Goal: Check status: Check status

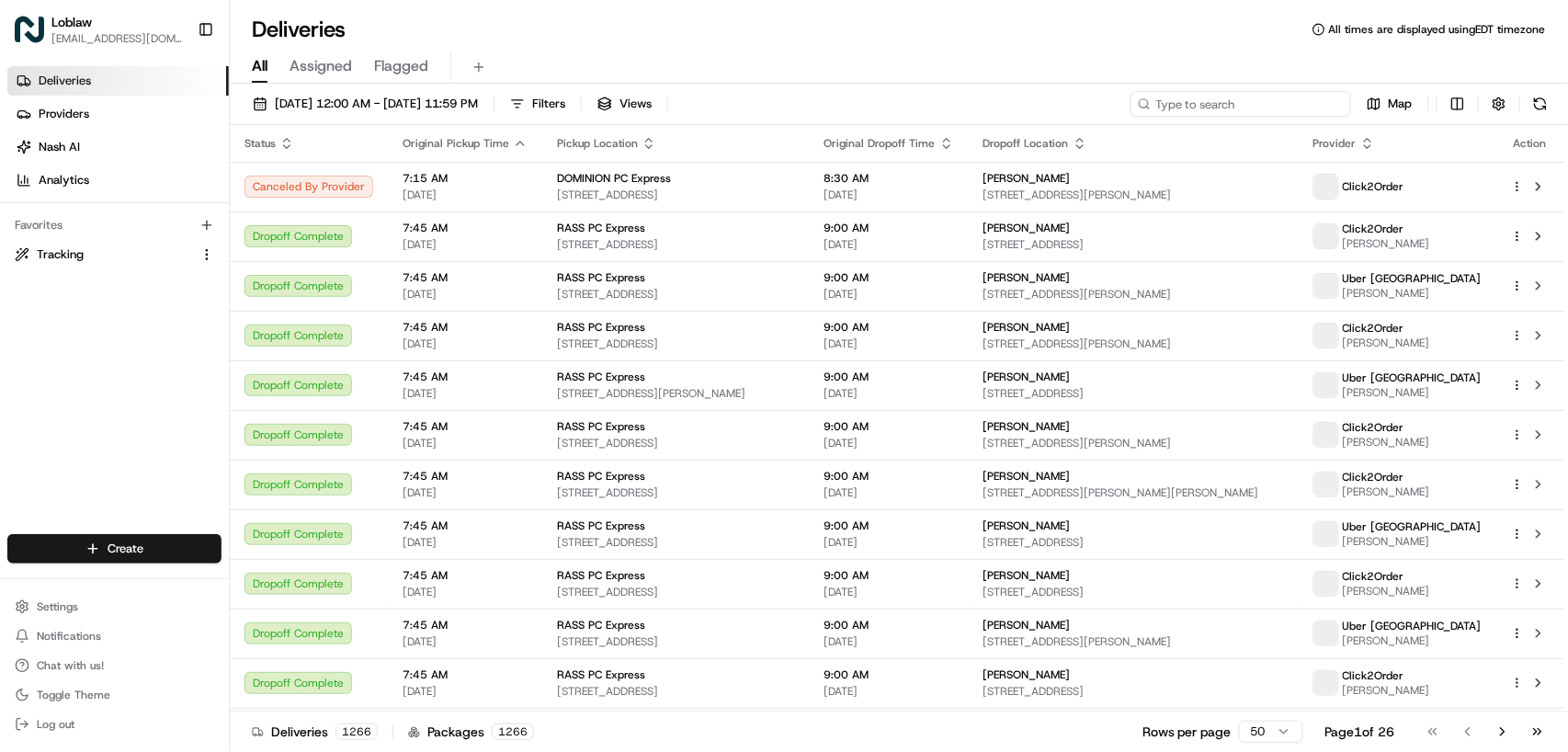
click at [1248, 98] on input at bounding box center [1241, 104] width 220 height 26
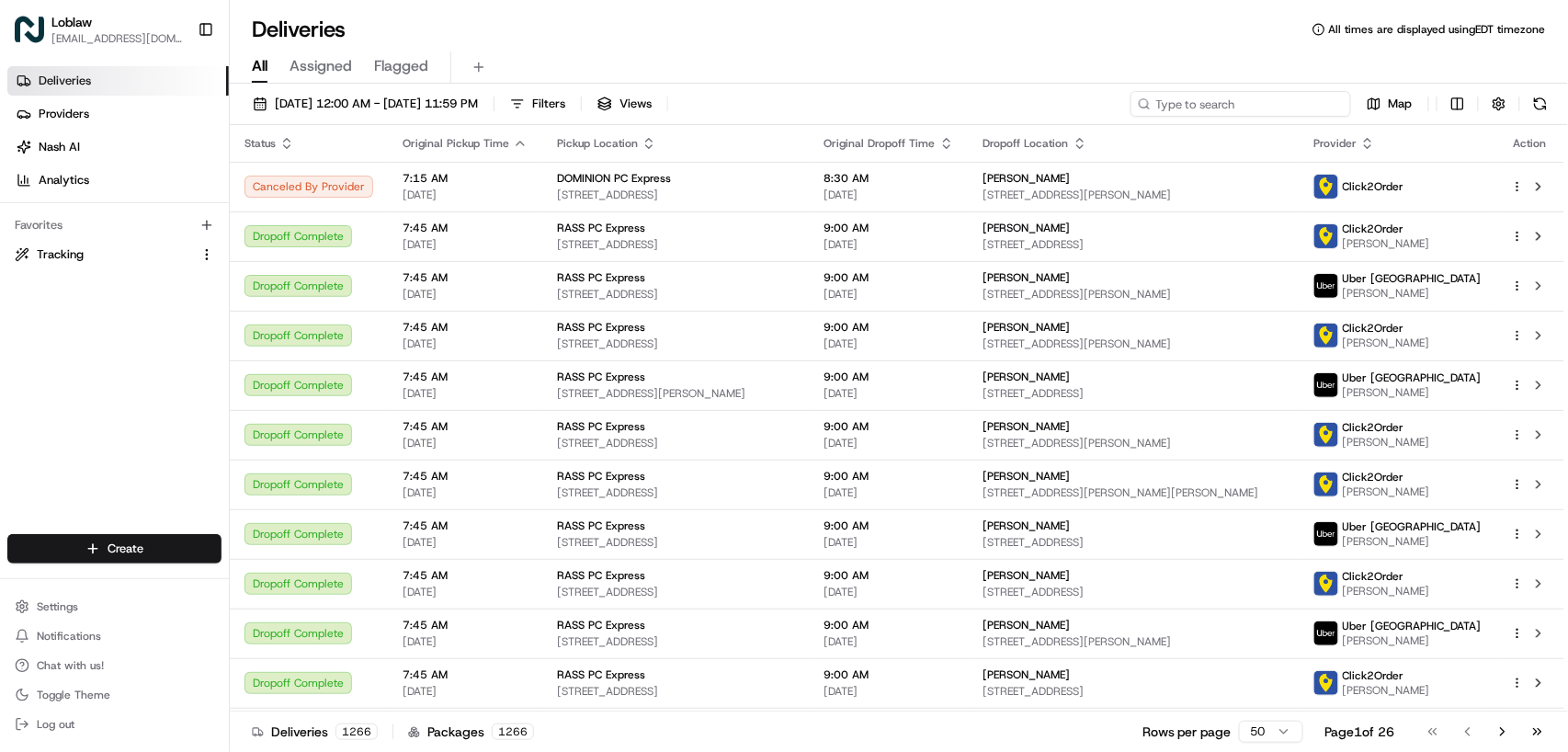
paste input "531900012909294"
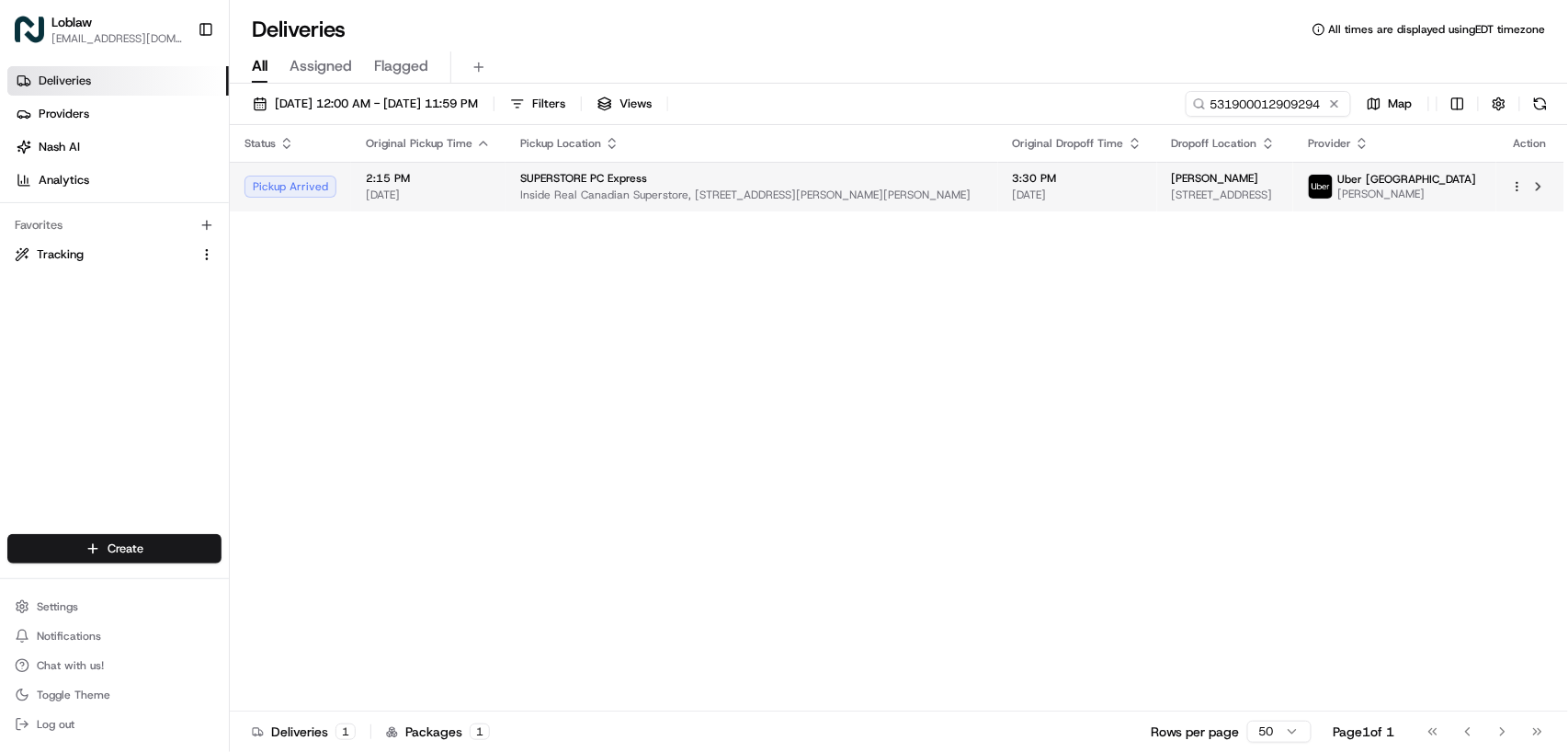
click at [745, 178] on div "SUPERSTORE PC Express" at bounding box center [752, 178] width 463 height 15
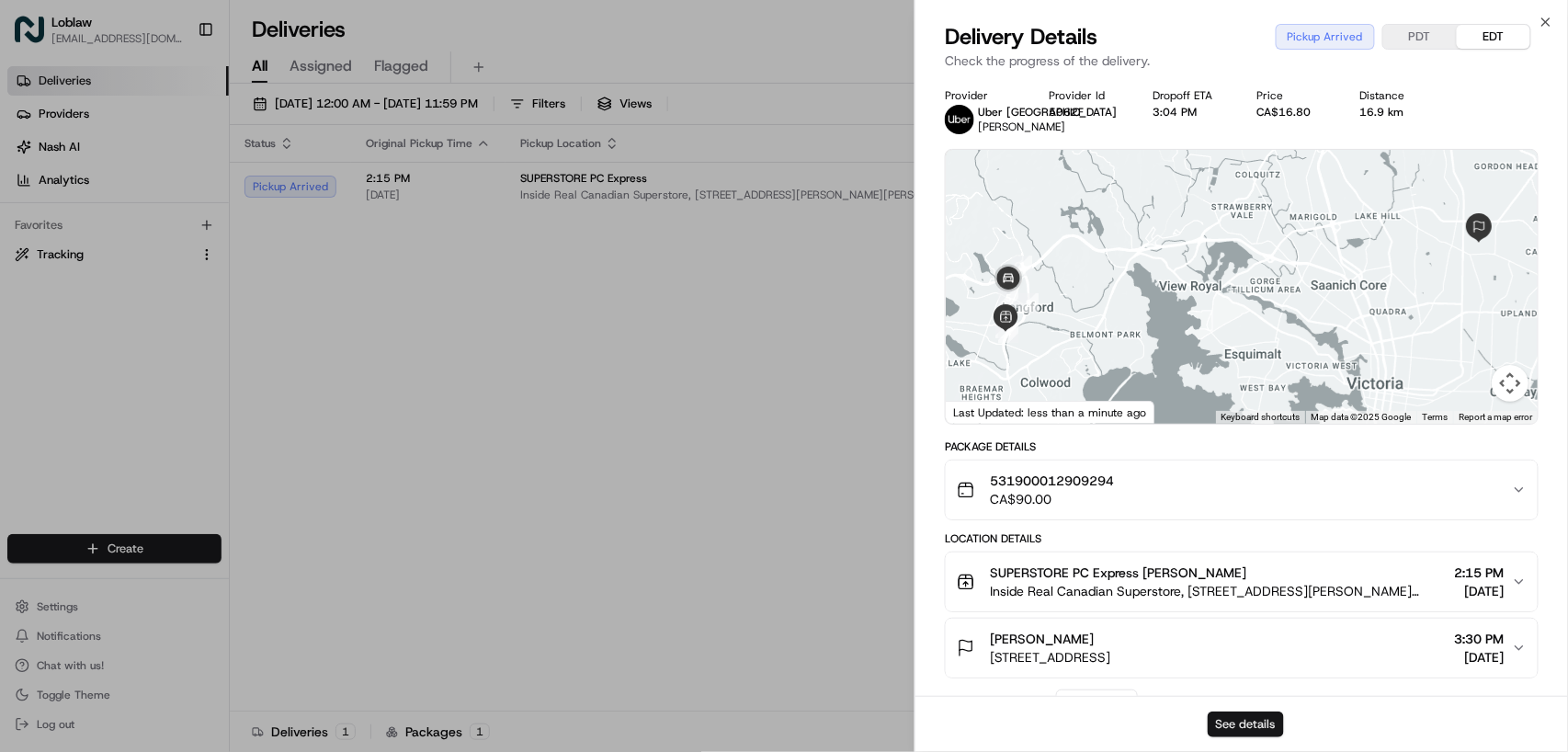
click at [1242, 728] on button "See details" at bounding box center [1245, 724] width 77 height 26
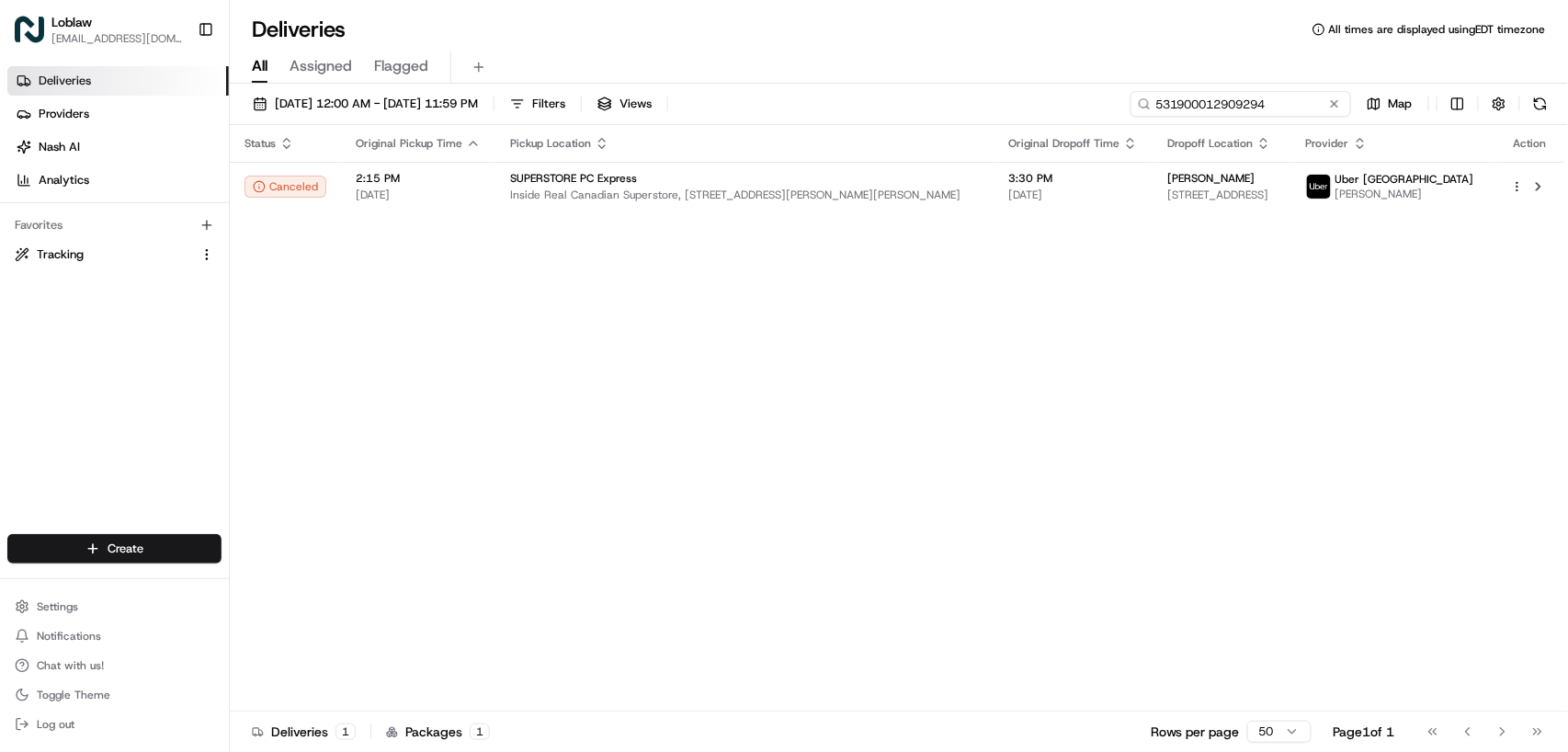
click at [1245, 97] on input "531900012909294" at bounding box center [1241, 104] width 220 height 26
paste input "13160"
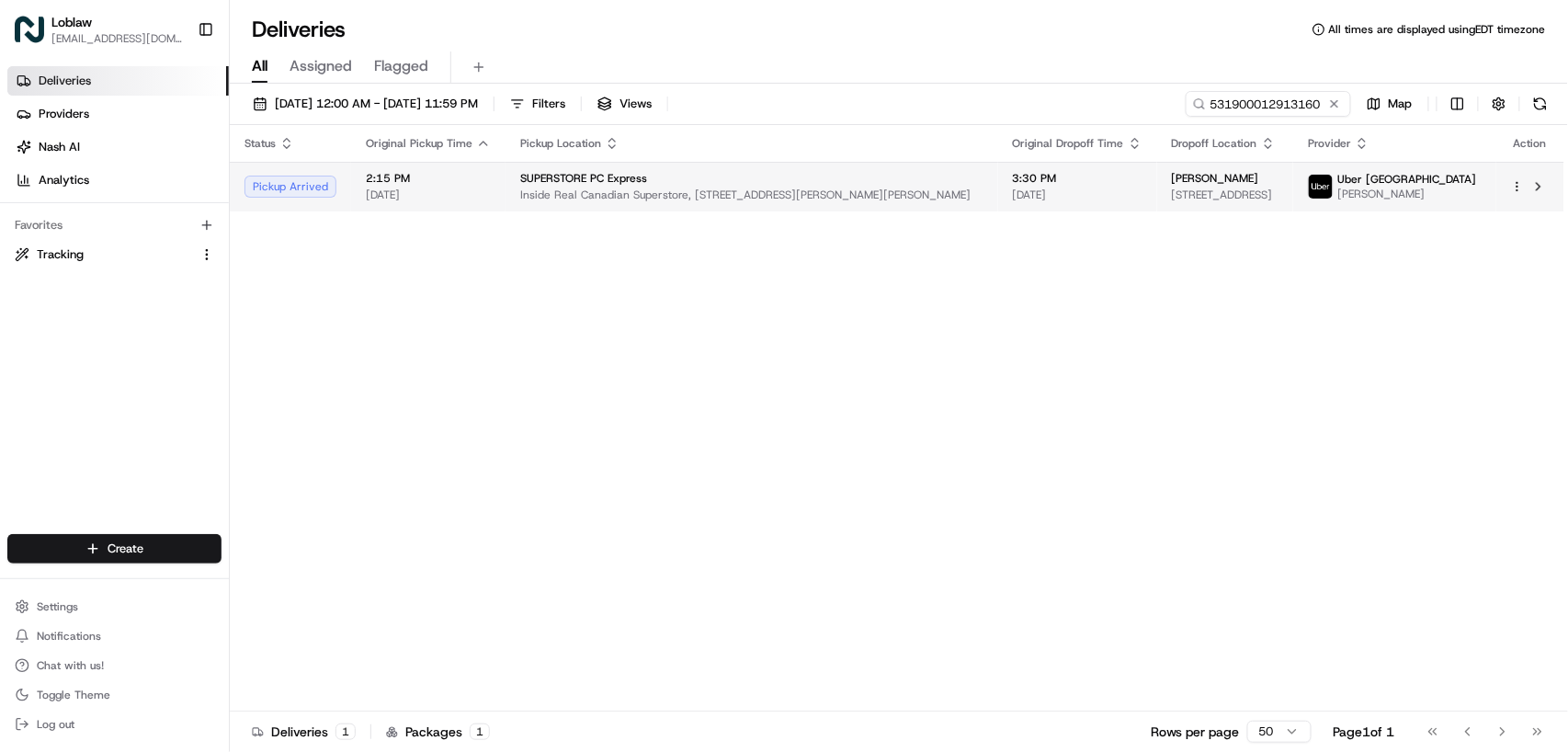
click at [761, 174] on td "SUPERSTORE PC Express Inside Real Canadian Superstore, [STREET_ADDRESS][PERSON_…" at bounding box center [752, 186] width 493 height 50
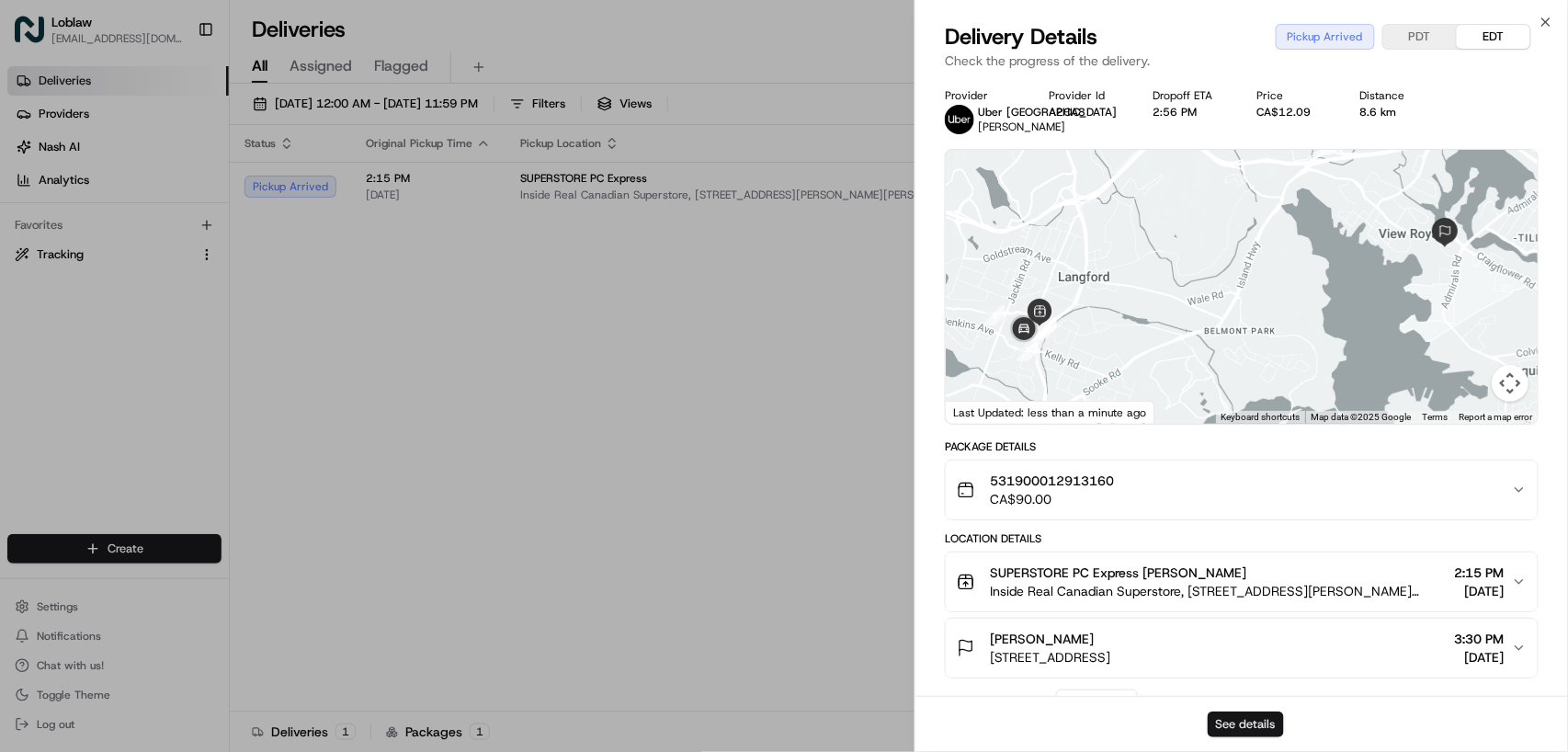
click at [1260, 724] on button "See details" at bounding box center [1245, 724] width 77 height 26
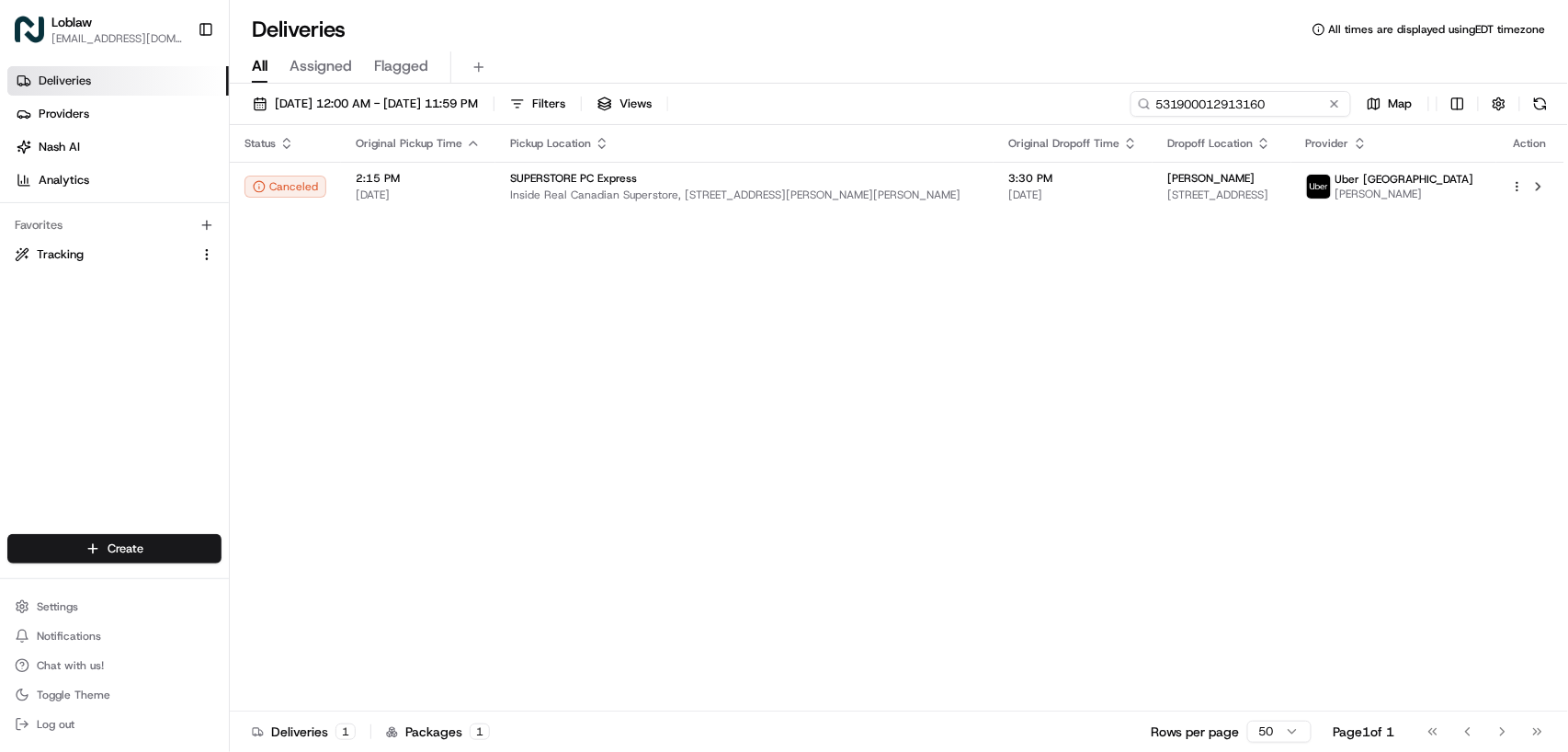
click at [1250, 102] on input "531900012913160" at bounding box center [1241, 104] width 220 height 26
paste input "09678"
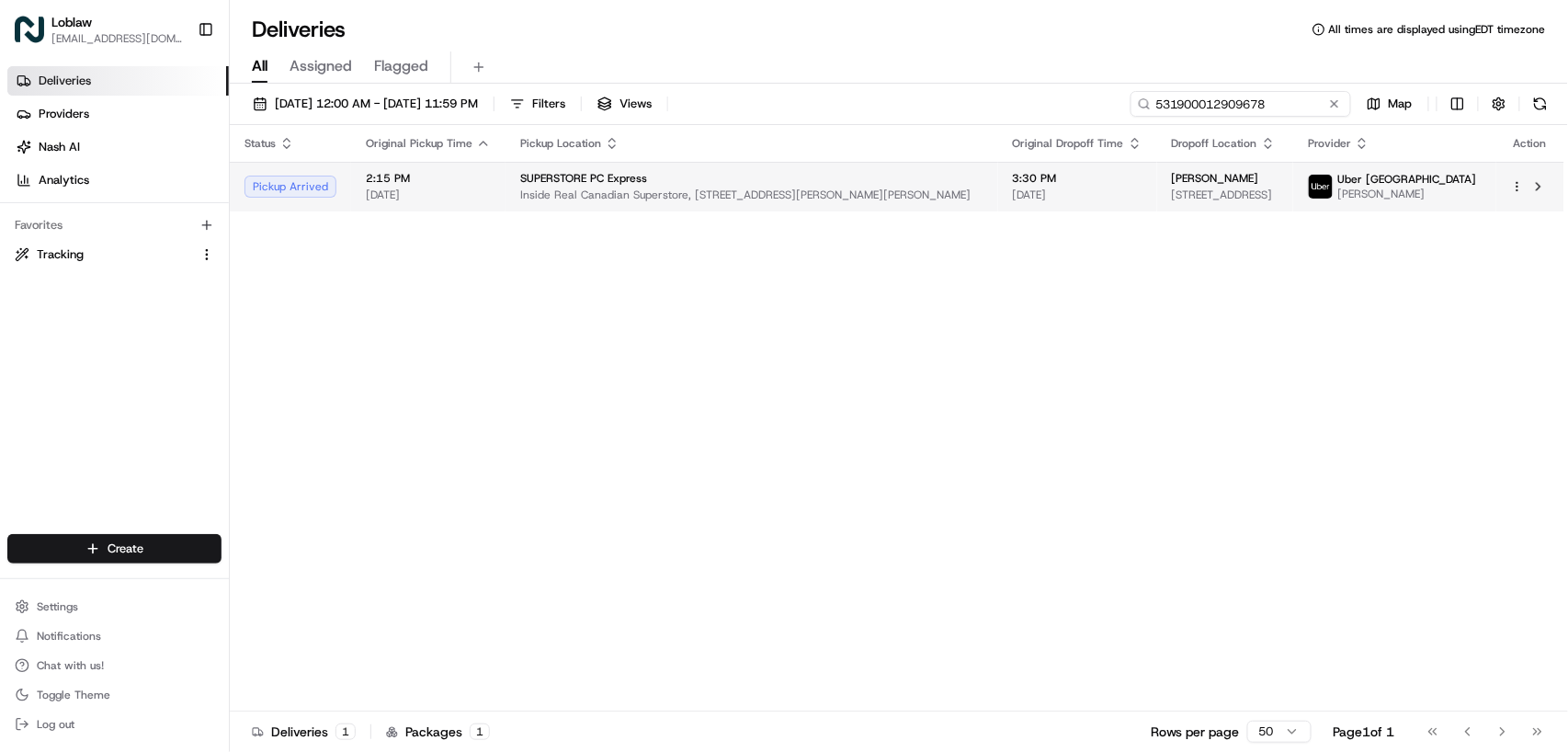
type input "531900012909678"
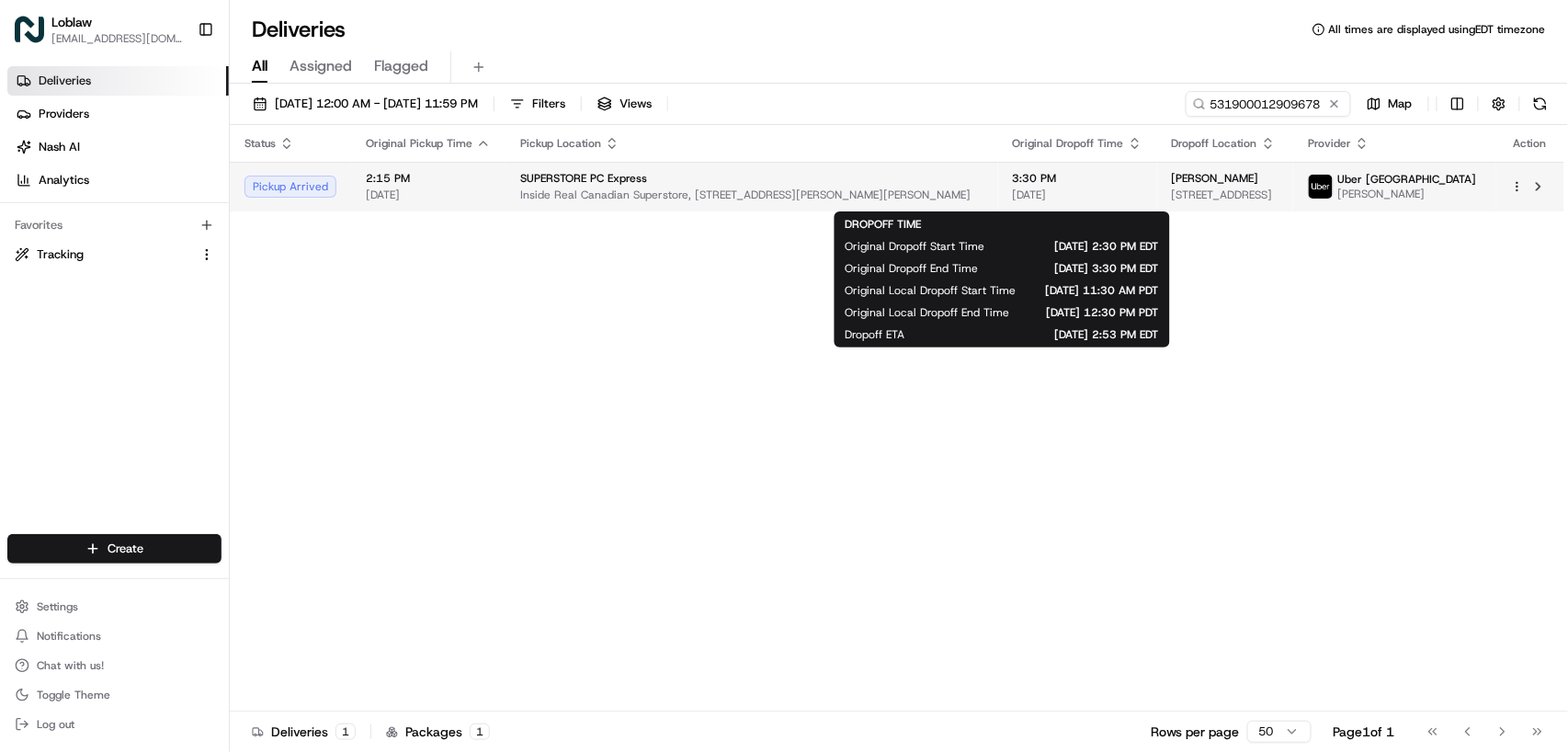
click at [1013, 178] on span "3:30 PM" at bounding box center [1077, 178] width 129 height 15
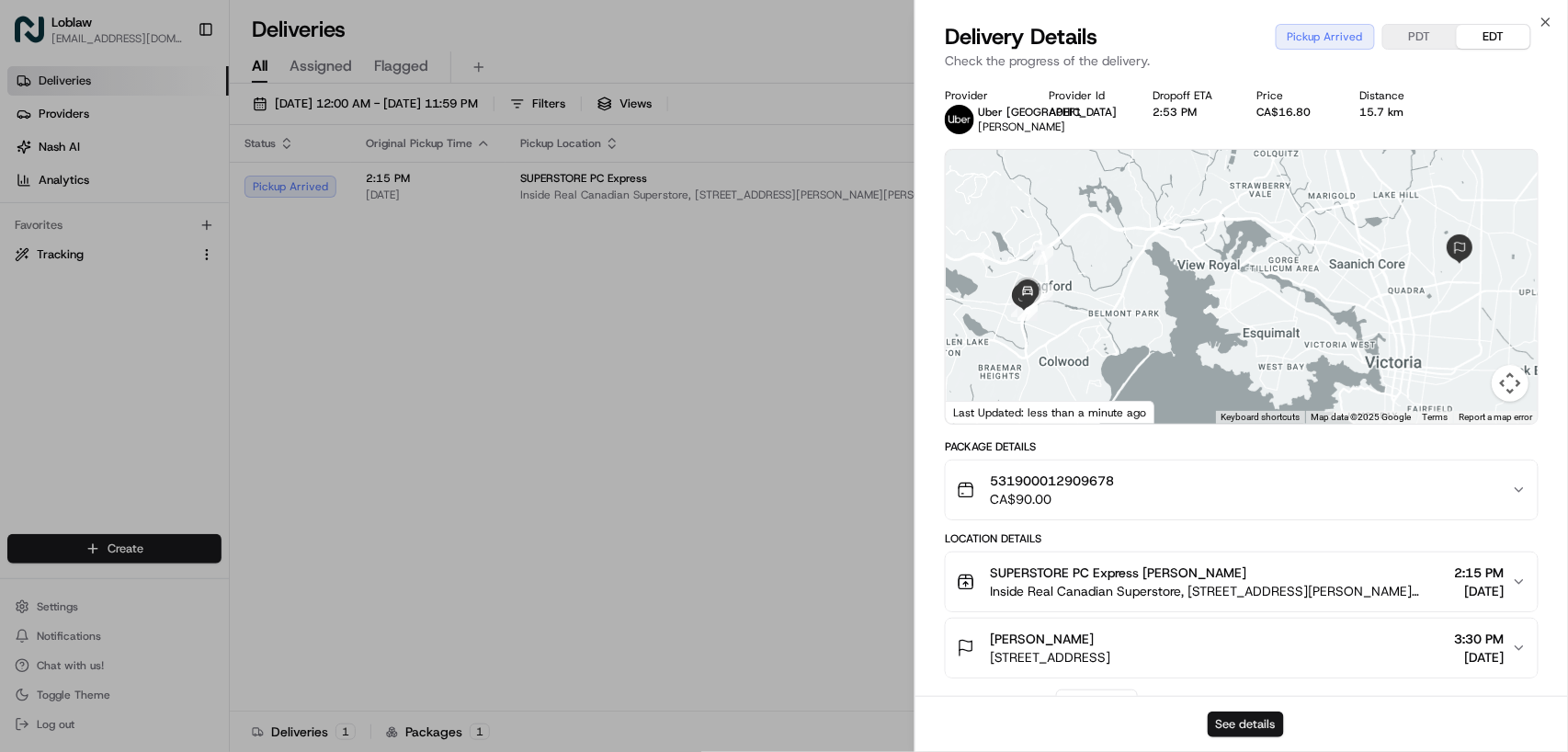
click at [1229, 722] on button "See details" at bounding box center [1245, 724] width 77 height 26
